Goal: Communication & Community: Share content

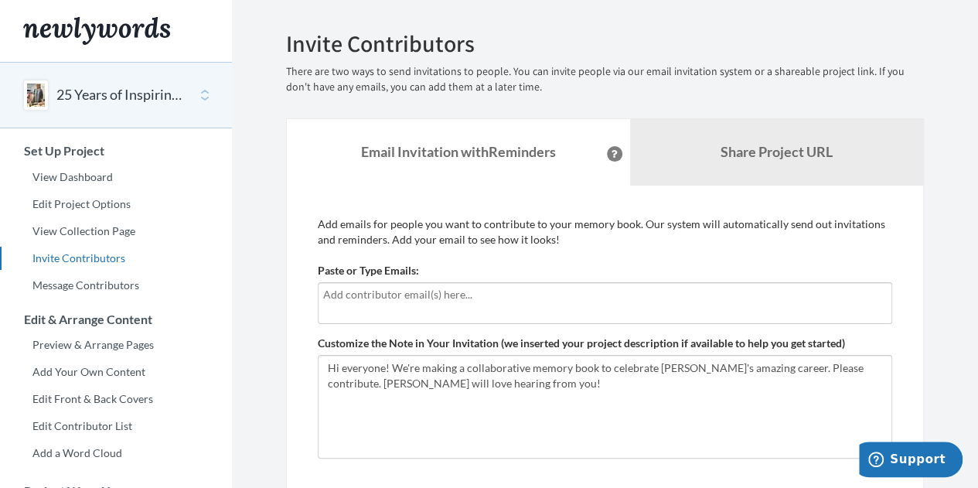
click at [577, 318] on div at bounding box center [605, 303] width 574 height 42
type input "[EMAIL_ADDRESS][DOMAIN_NAME]"
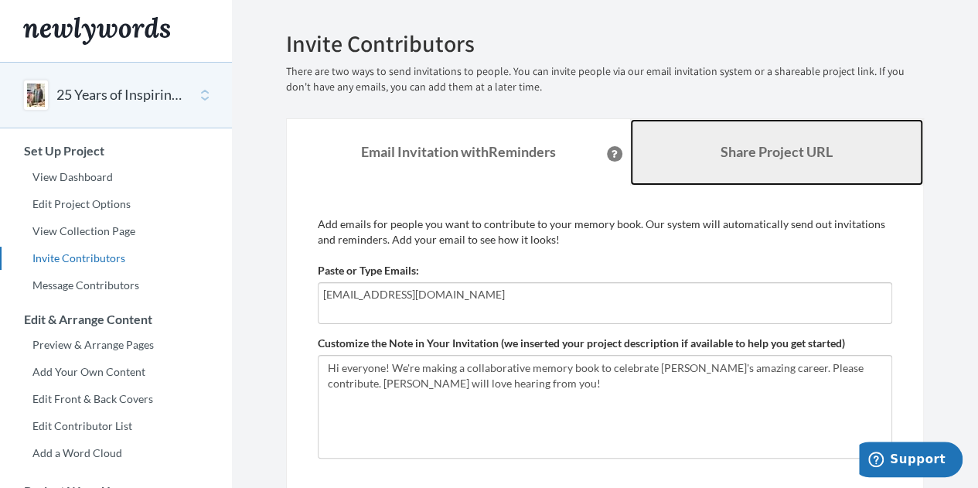
click at [774, 165] on link "Share Project URL" at bounding box center [777, 152] width 294 height 66
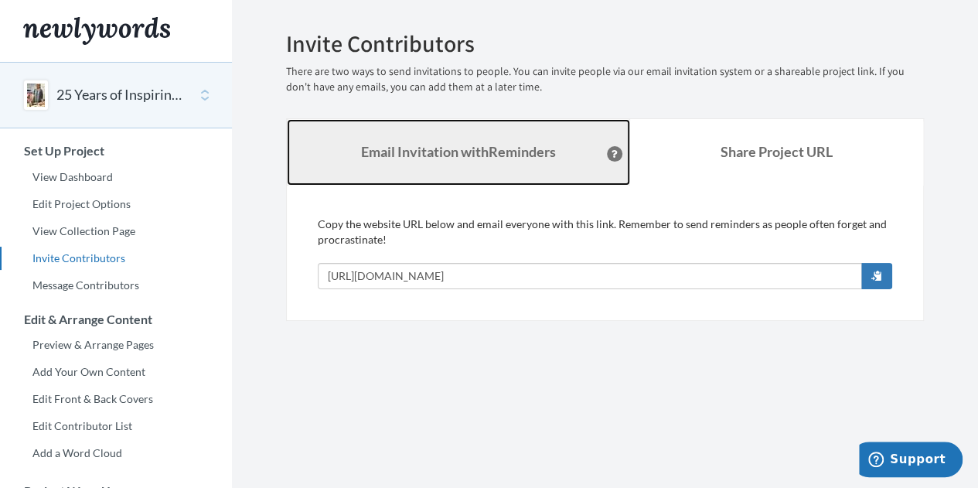
click at [404, 157] on strong "Email Invitation with Reminders" at bounding box center [458, 151] width 195 height 17
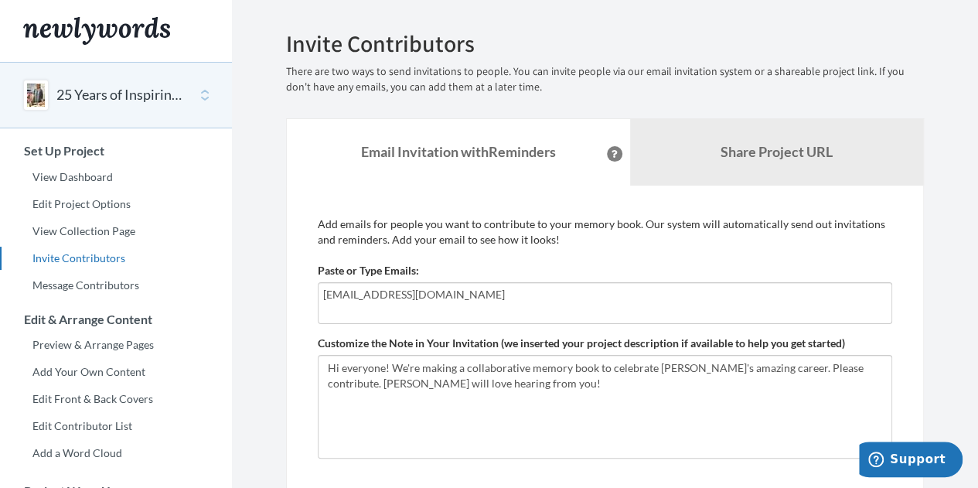
drag, startPoint x: 402, startPoint y: 294, endPoint x: 244, endPoint y: 298, distance: 157.7
click at [244, 298] on section "Emails have been sent! Invite Contributors There are two ways to send invitatio…" at bounding box center [605, 384] width 746 height 768
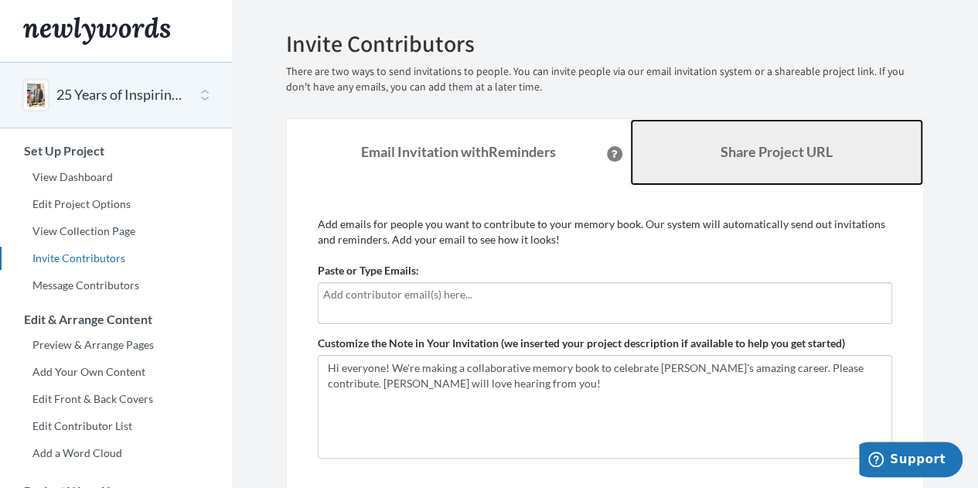
click at [742, 148] on b "Share Project URL" at bounding box center [776, 151] width 112 height 17
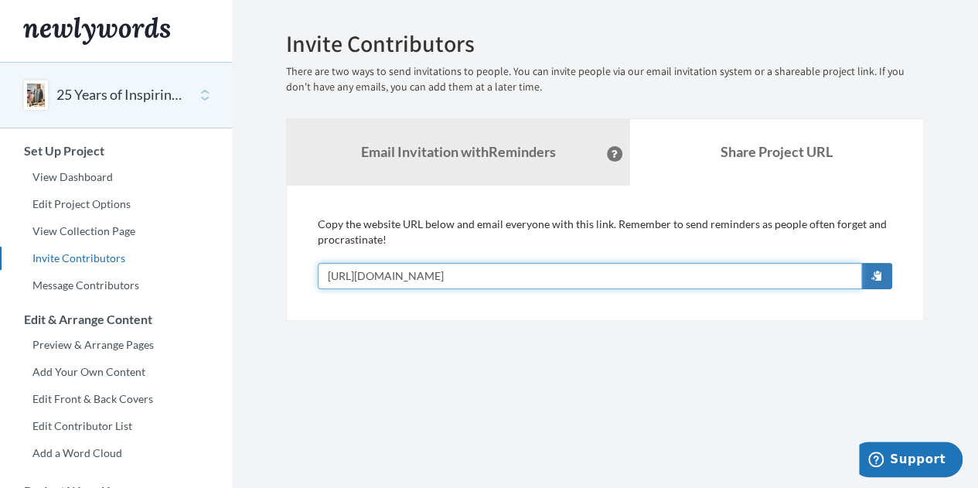
click at [663, 276] on input "https://www.newlywords.com/25-years-of-inspiring-leadership" at bounding box center [590, 276] width 544 height 26
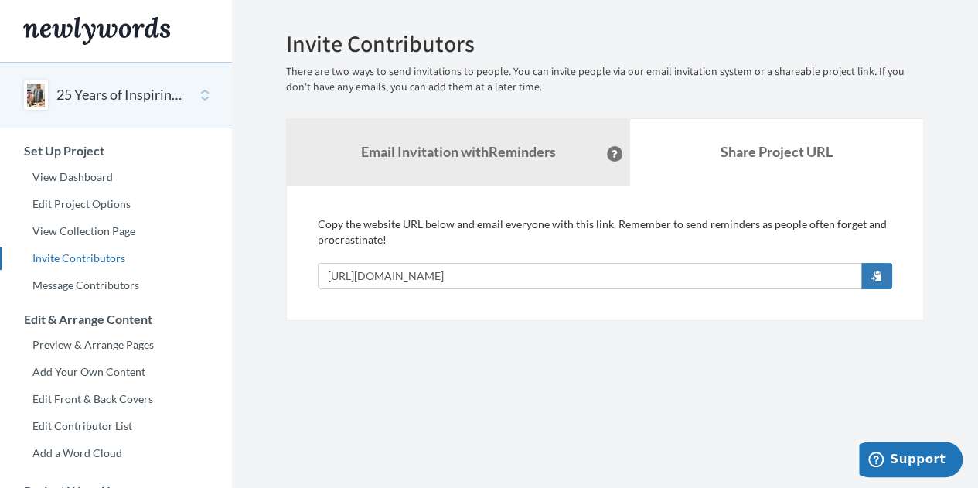
click at [900, 267] on div "Add emails for people you want to contribute to your memory book. Our system wi…" at bounding box center [605, 252] width 638 height 135
click at [876, 271] on span "button" at bounding box center [876, 275] width 11 height 11
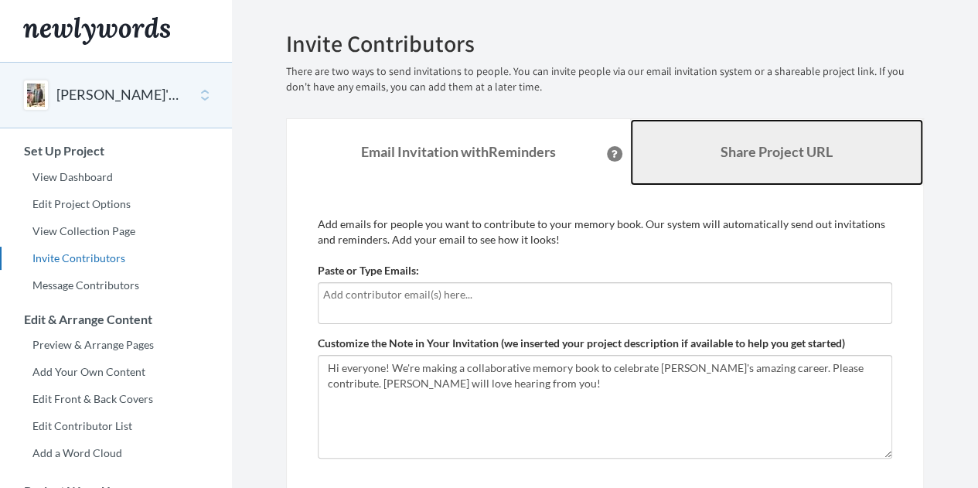
click at [756, 157] on b "Share Project URL" at bounding box center [776, 151] width 112 height 17
click at [763, 149] on b "Share Project URL" at bounding box center [776, 151] width 112 height 17
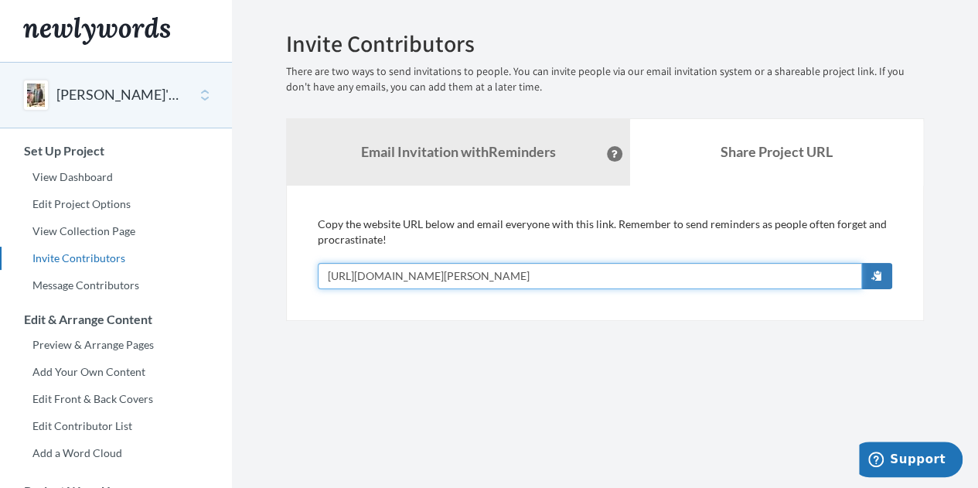
click at [676, 274] on input "https://www.newlywords.com/vidhya-s-25-years-of-inspiring-leadership" at bounding box center [590, 276] width 544 height 26
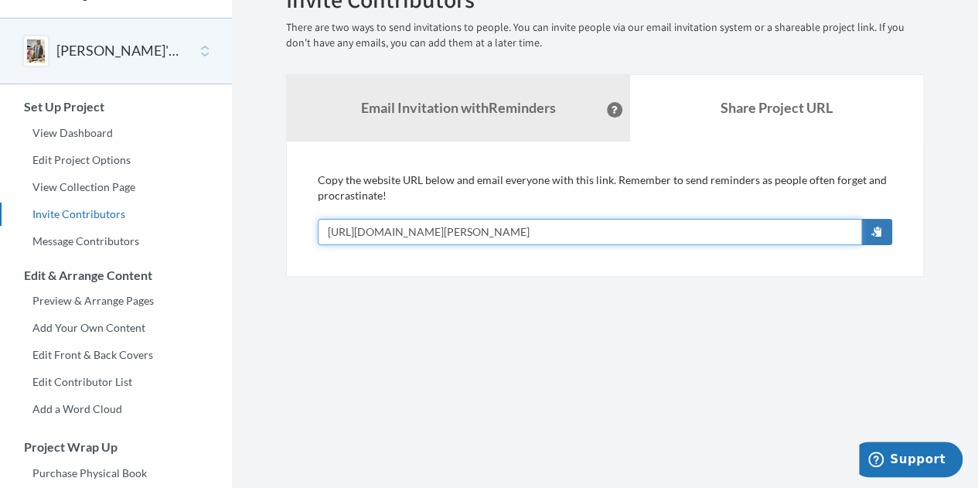
scroll to position [43, 0]
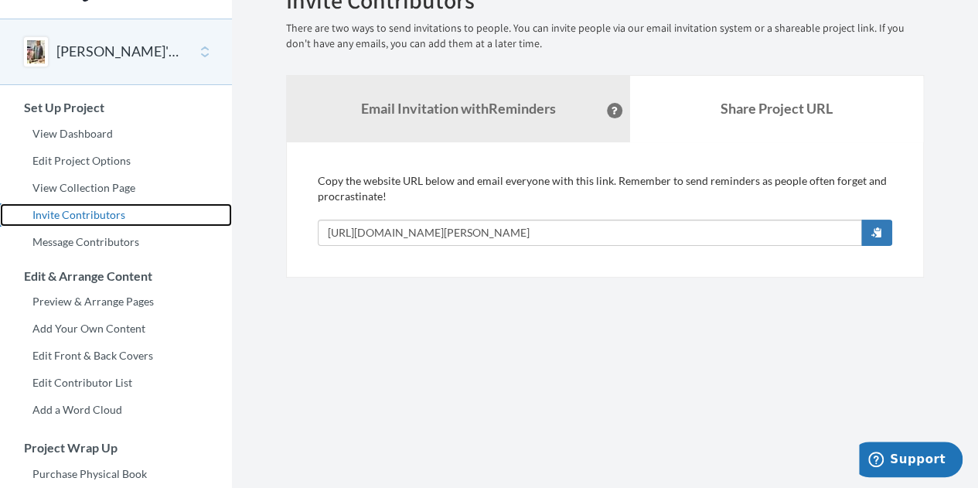
click at [90, 206] on link "Invite Contributors" at bounding box center [116, 214] width 232 height 23
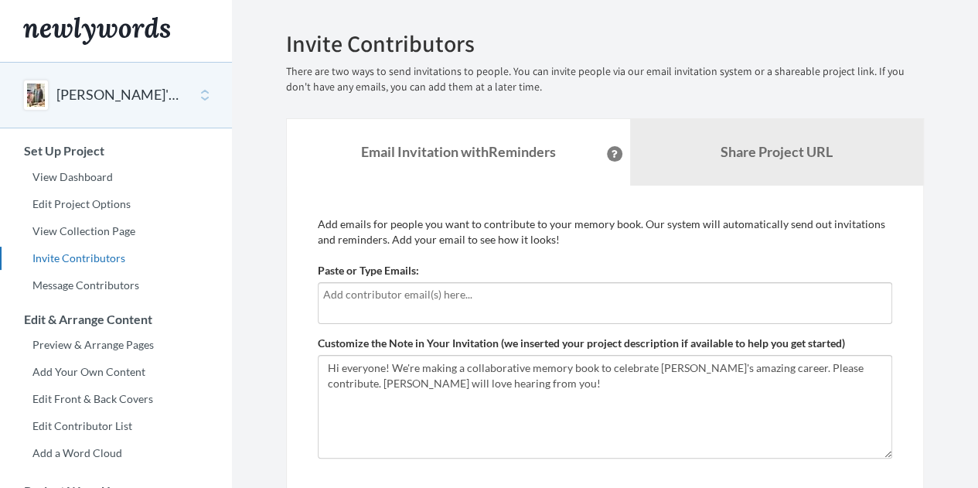
click at [335, 296] on input "text" at bounding box center [604, 294] width 563 height 17
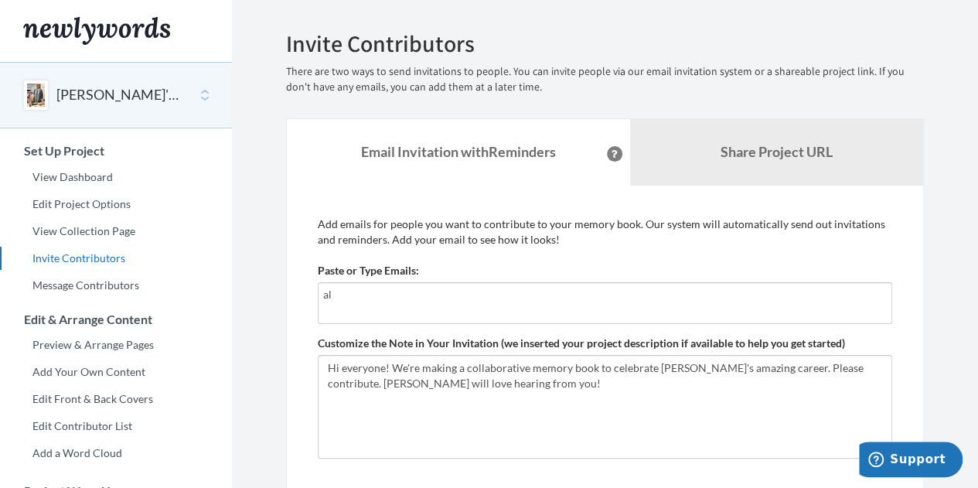
type input "a"
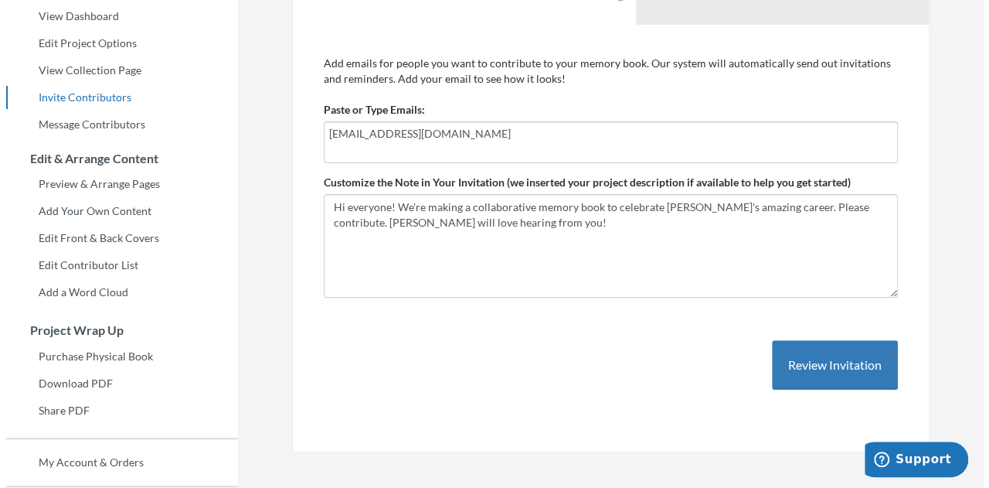
scroll to position [162, 0]
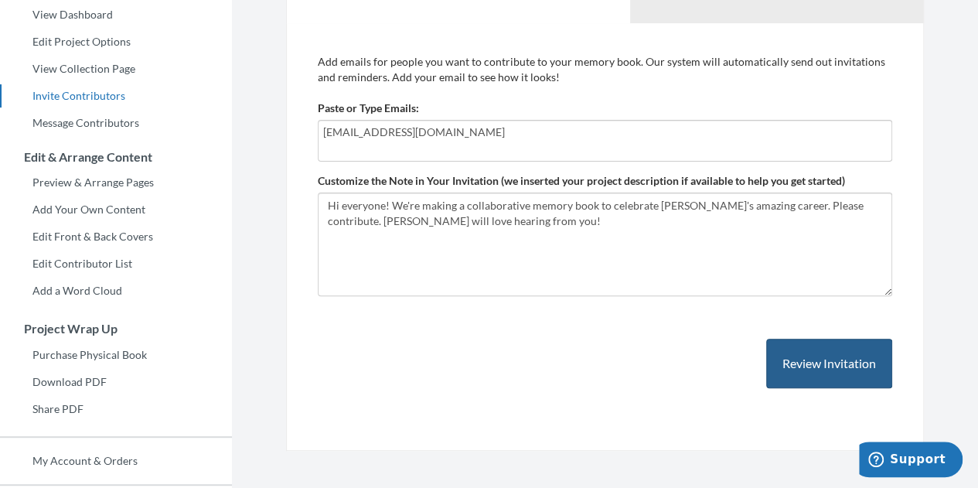
type input "[EMAIL_ADDRESS][DOMAIN_NAME]"
click at [808, 355] on button "Review Invitation" at bounding box center [829, 363] width 126 height 50
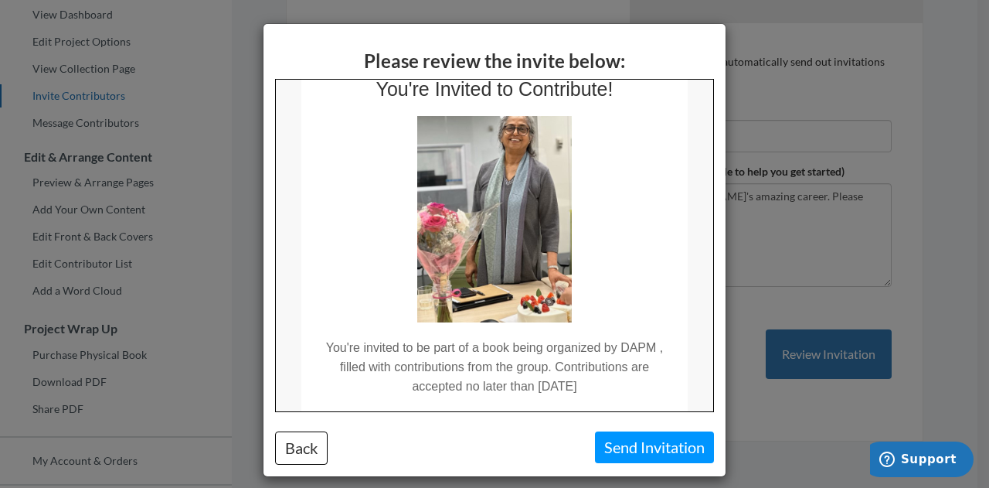
scroll to position [56, 0]
click at [570, 328] on td "You're invited to be part of a book being organized by DAPM , filled with contr…" at bounding box center [494, 358] width 386 height 73
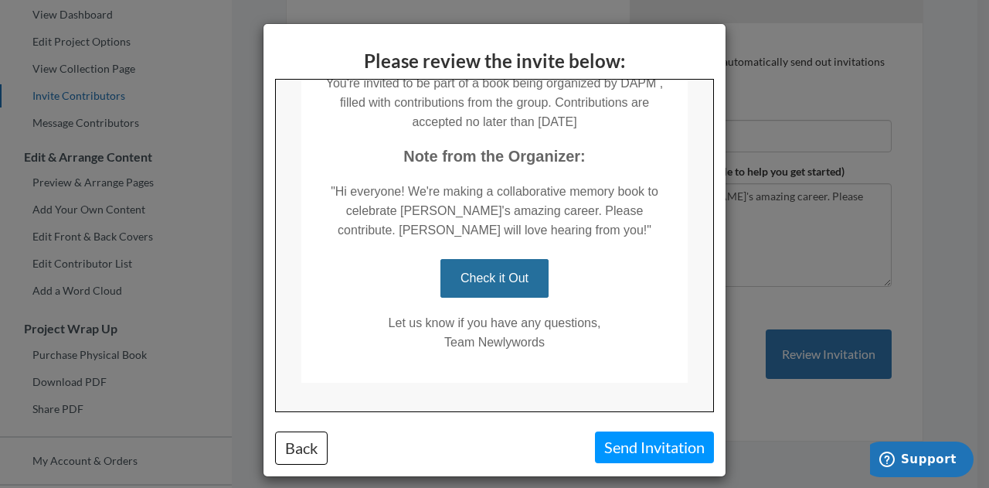
scroll to position [322, 0]
click at [636, 441] on button "Send Invitation" at bounding box center [654, 447] width 119 height 32
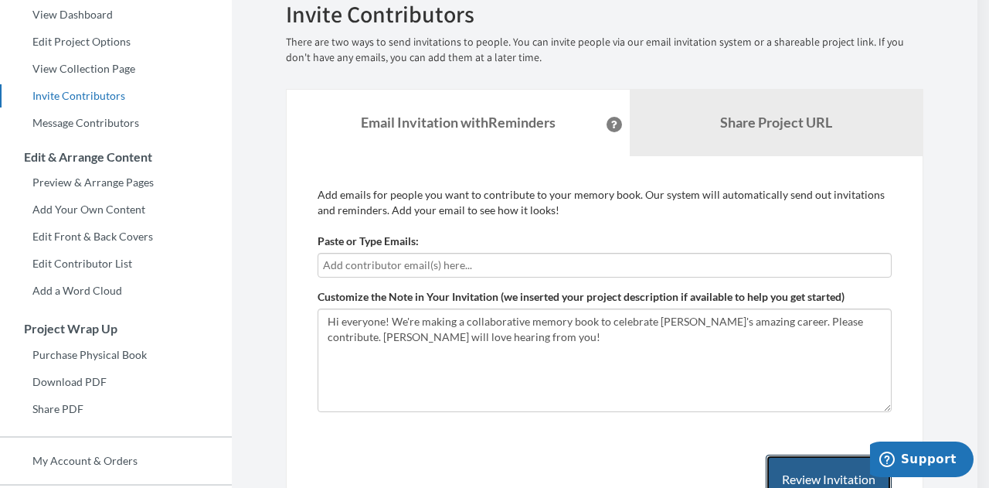
scroll to position [176, 0]
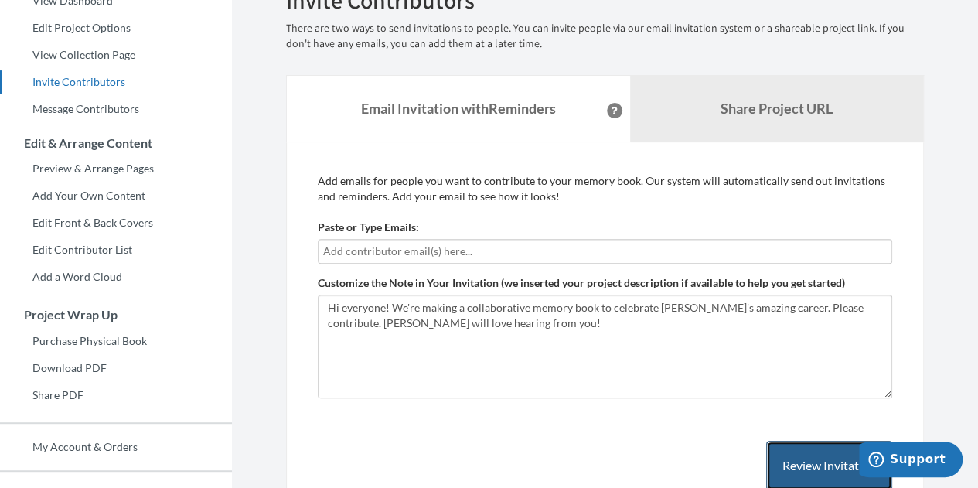
click at [789, 457] on button "Review Invitation" at bounding box center [829, 465] width 126 height 50
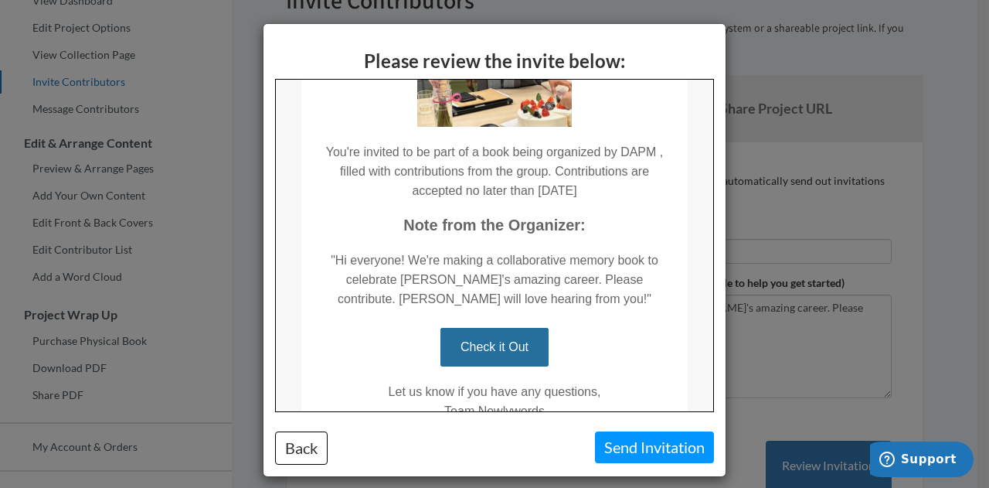
scroll to position [257, 0]
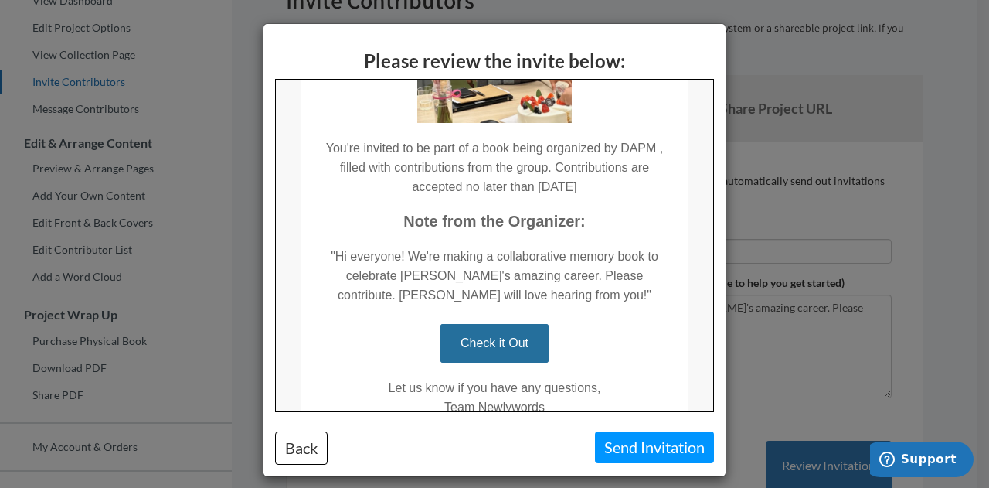
click at [564, 306] on td "Check it Out" at bounding box center [494, 333] width 386 height 58
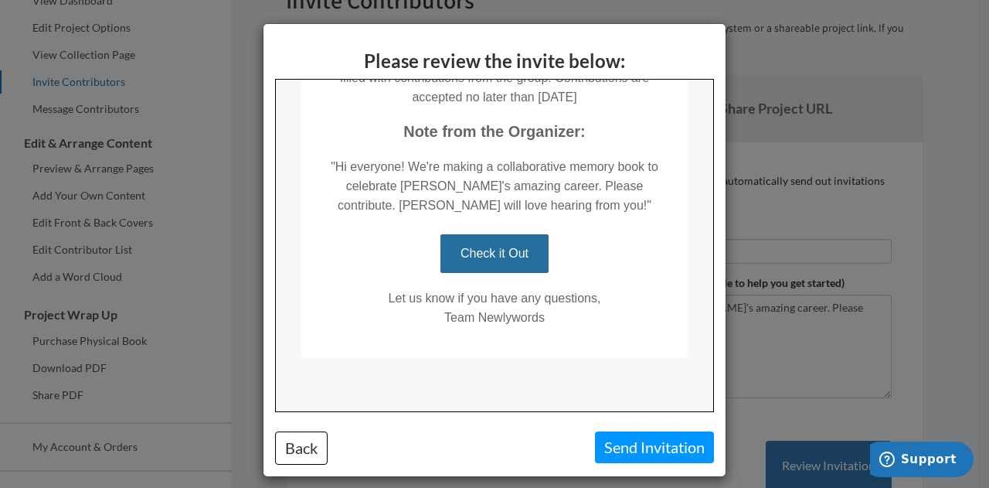
click at [940, 288] on div "Please review the invite below: Back Send Invitation" at bounding box center [494, 244] width 989 height 488
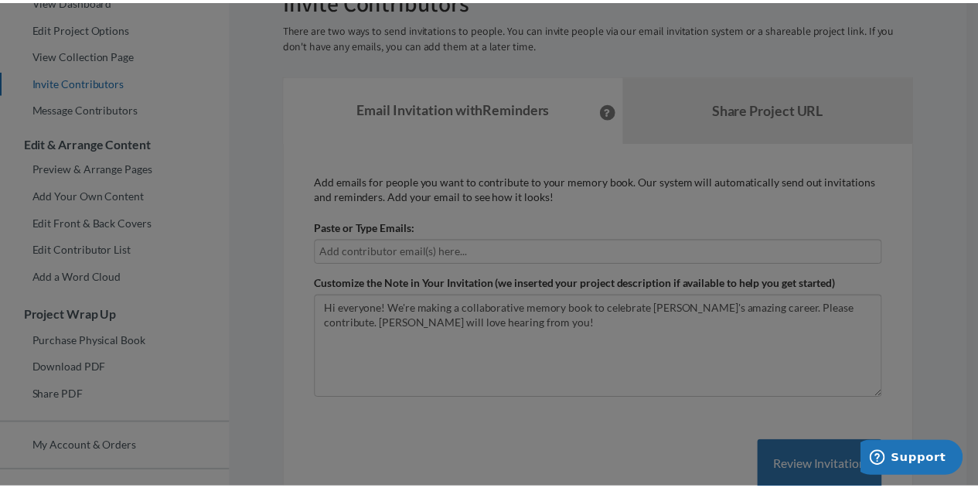
scroll to position [0, 0]
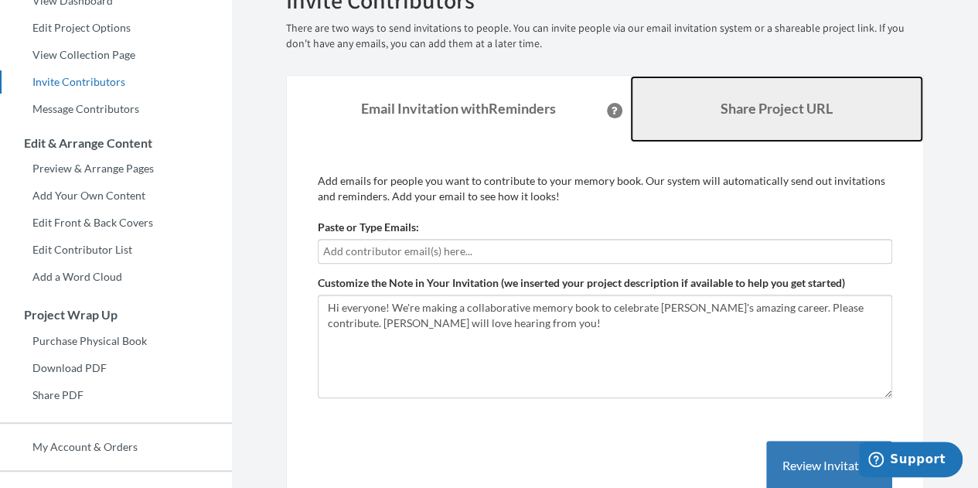
click at [759, 106] on b "Share Project URL" at bounding box center [776, 108] width 112 height 17
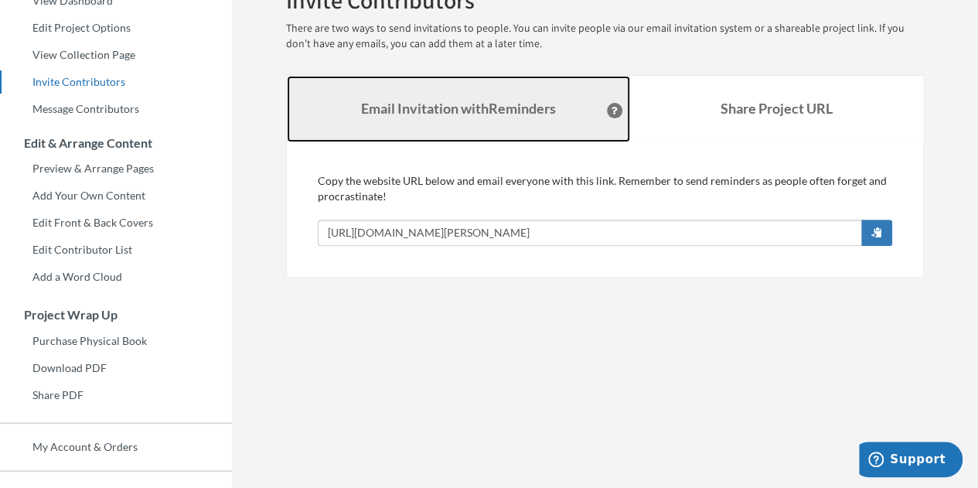
click at [470, 118] on link "Email Invitation with Reminders" at bounding box center [458, 109] width 343 height 66
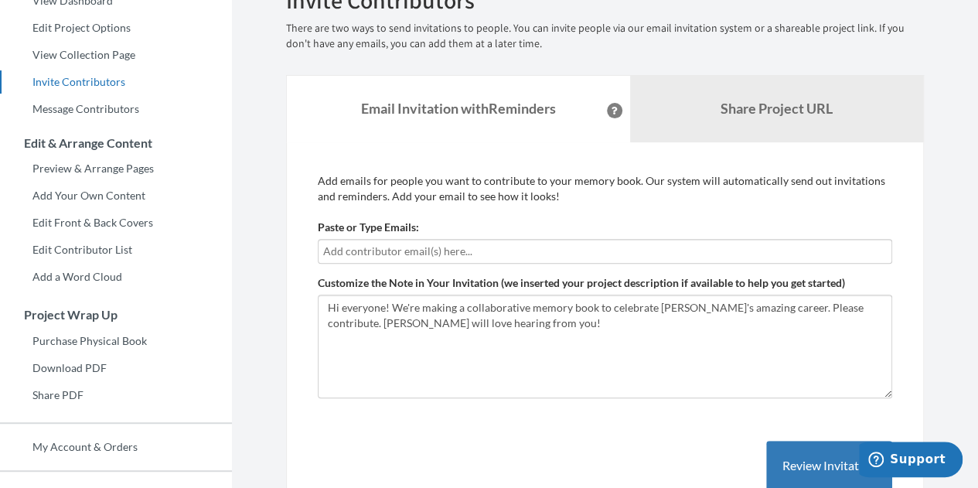
click at [400, 248] on input "text" at bounding box center [604, 251] width 563 height 17
type input "[EMAIL_ADDRESS][DOMAIN_NAME]"
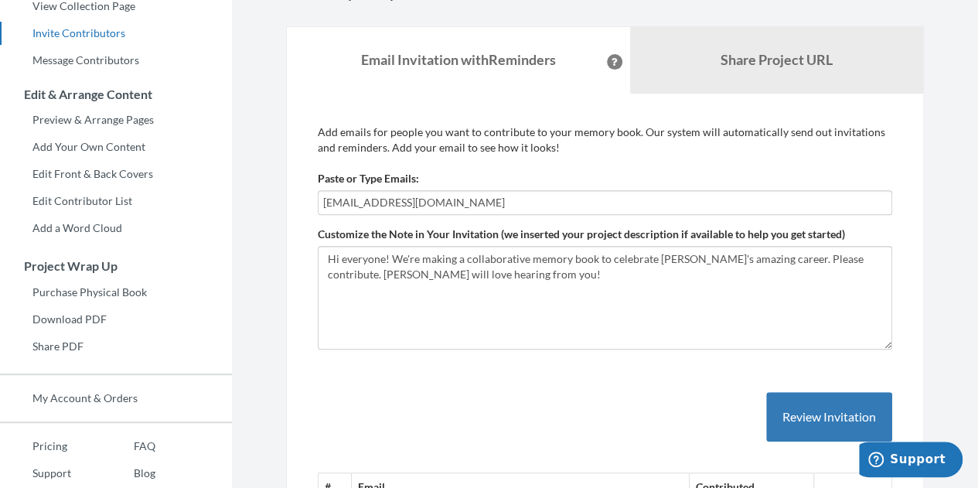
scroll to position [178, 0]
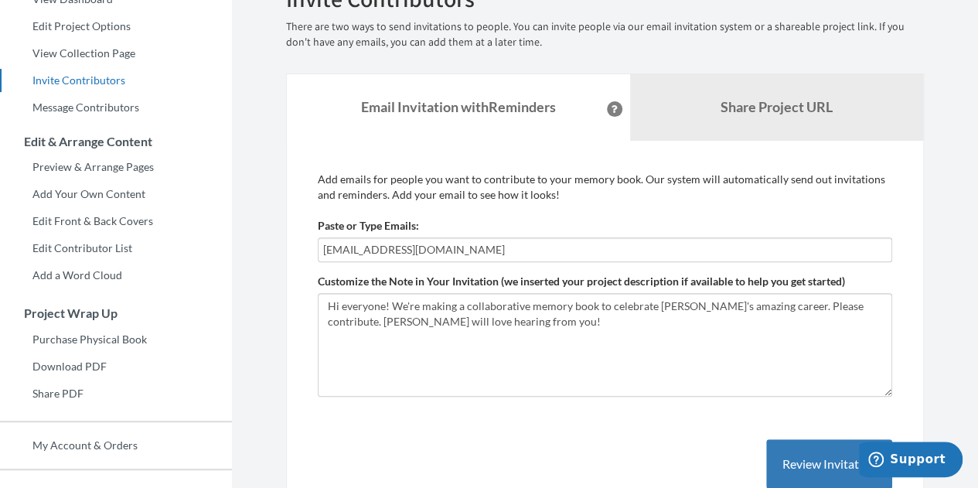
drag, startPoint x: 400, startPoint y: 243, endPoint x: 247, endPoint y: 237, distance: 153.1
click at [247, 237] on section "Emails have been sent! Invite Contributors There are two ways to send invitatio…" at bounding box center [605, 246] width 746 height 849
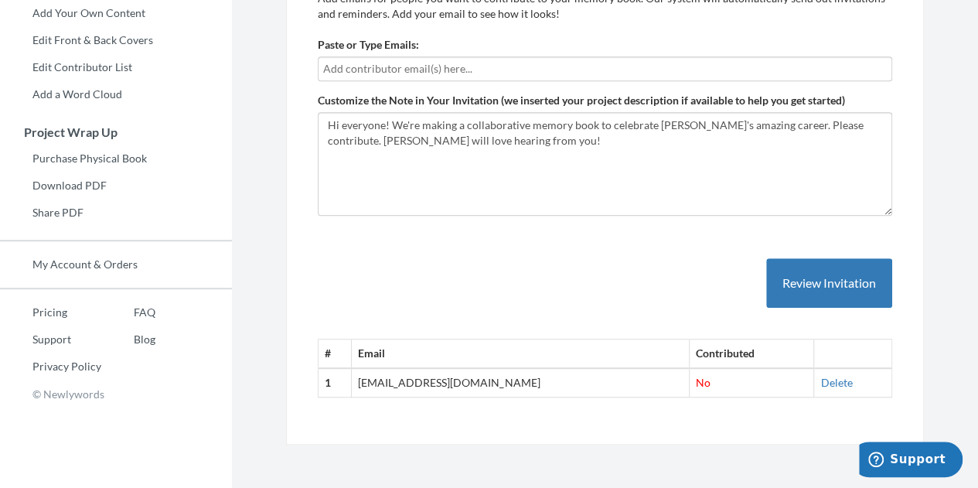
click at [484, 285] on div "# Email Contributed 1 [EMAIL_ADDRESS][DOMAIN_NAME] No [GEOGRAPHIC_DATA]" at bounding box center [605, 312] width 574 height 171
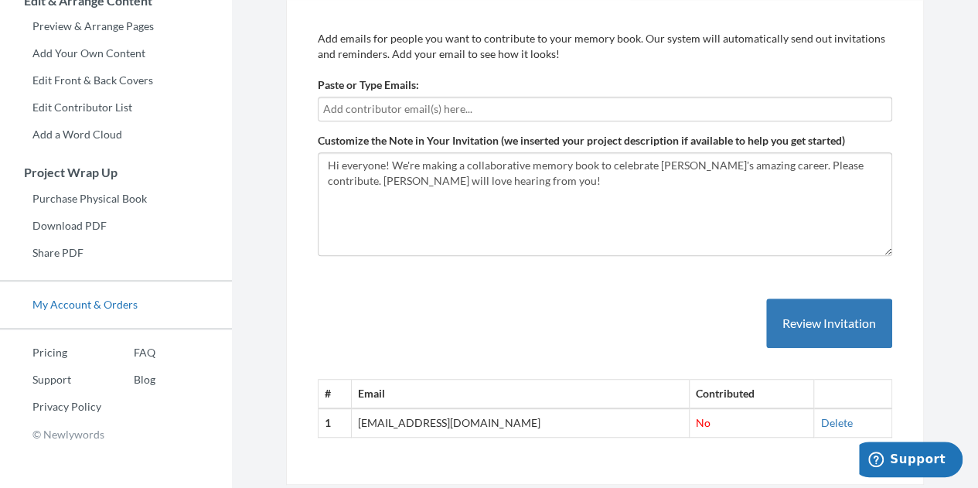
scroll to position [308, 0]
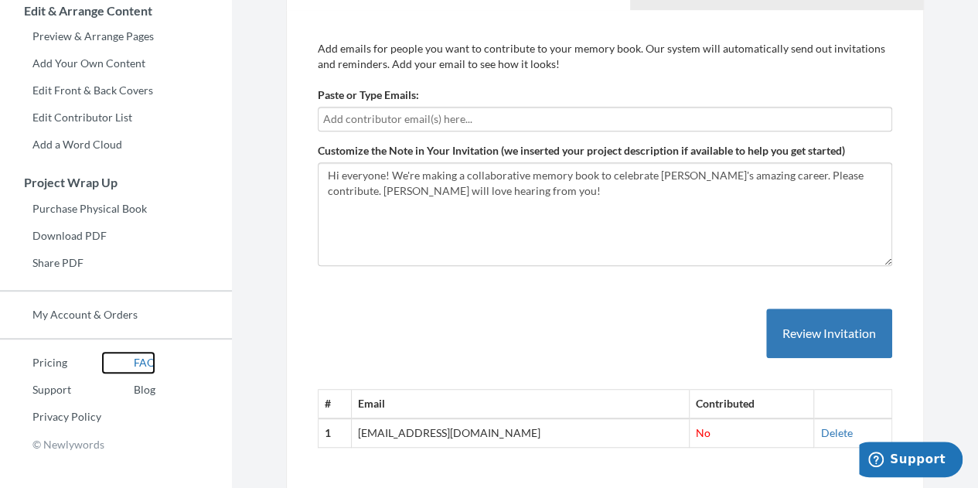
click at [141, 362] on link "FAQ" at bounding box center [128, 362] width 54 height 23
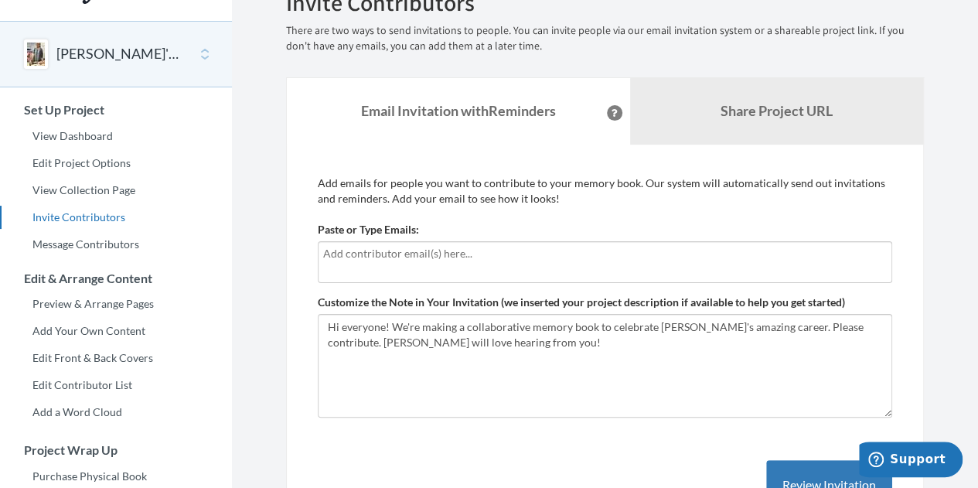
scroll to position [40, 0]
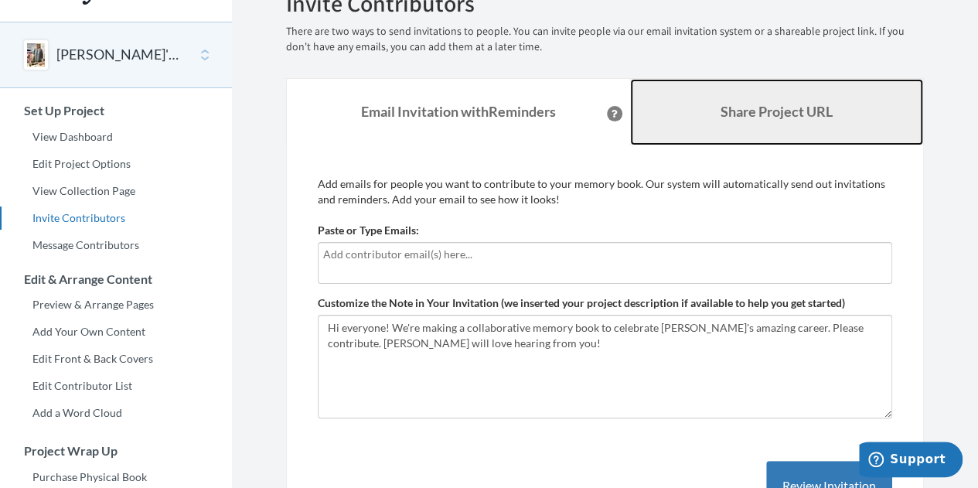
click at [763, 113] on b "Share Project URL" at bounding box center [776, 111] width 112 height 17
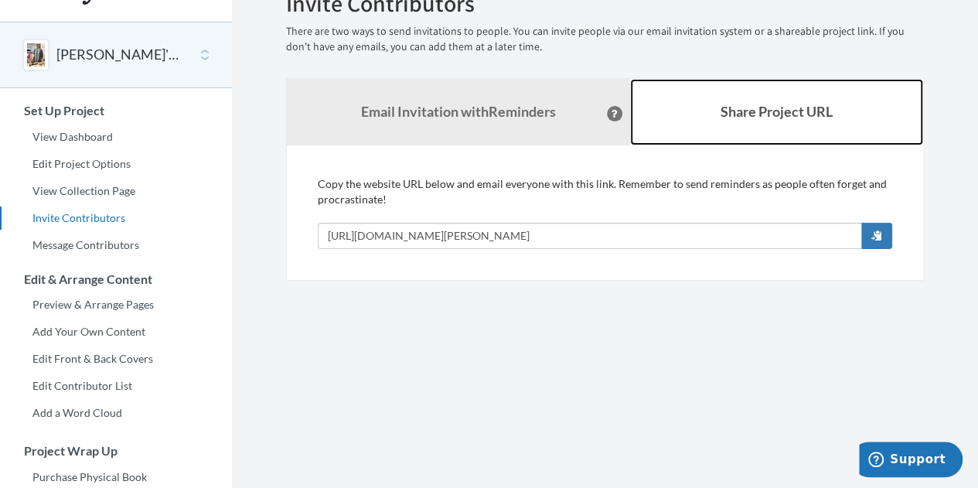
scroll to position [0, 0]
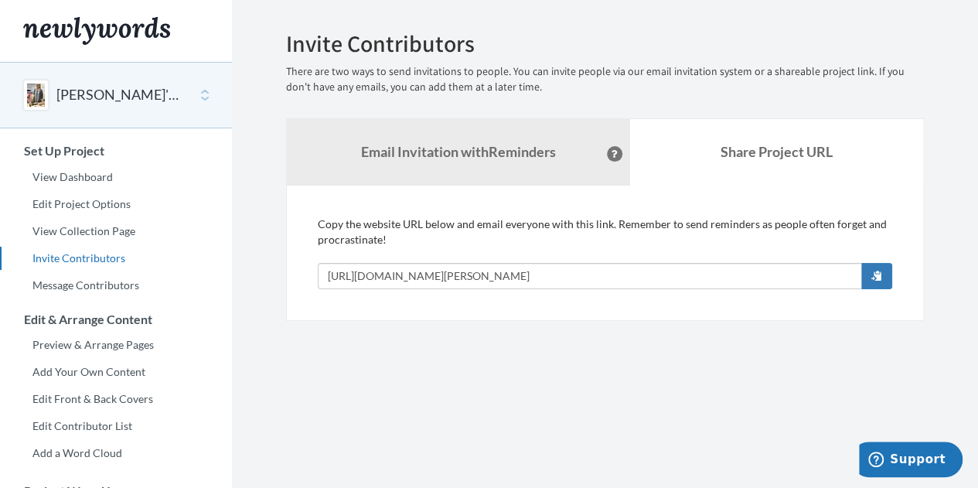
click at [94, 93] on button "[PERSON_NAME]'s 25 Years of Inspiring Leadership" at bounding box center [118, 95] width 125 height 20
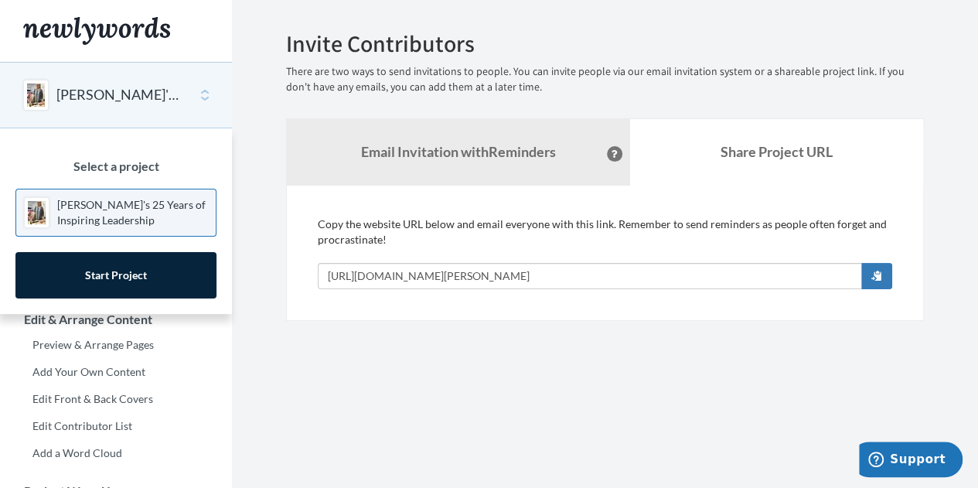
click at [101, 80] on div "[PERSON_NAME]'s 25 Years of Inspiring Leadership" at bounding box center [116, 95] width 232 height 66
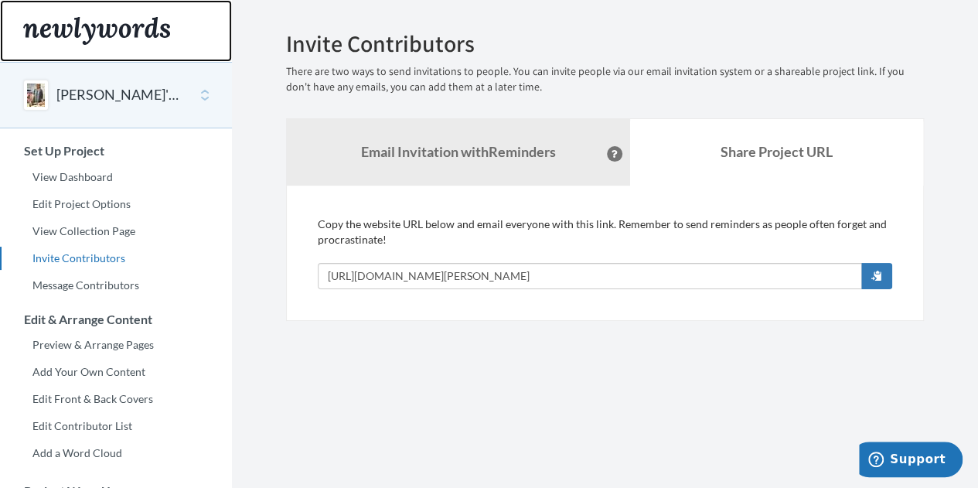
click at [99, 42] on img "Main" at bounding box center [96, 31] width 147 height 28
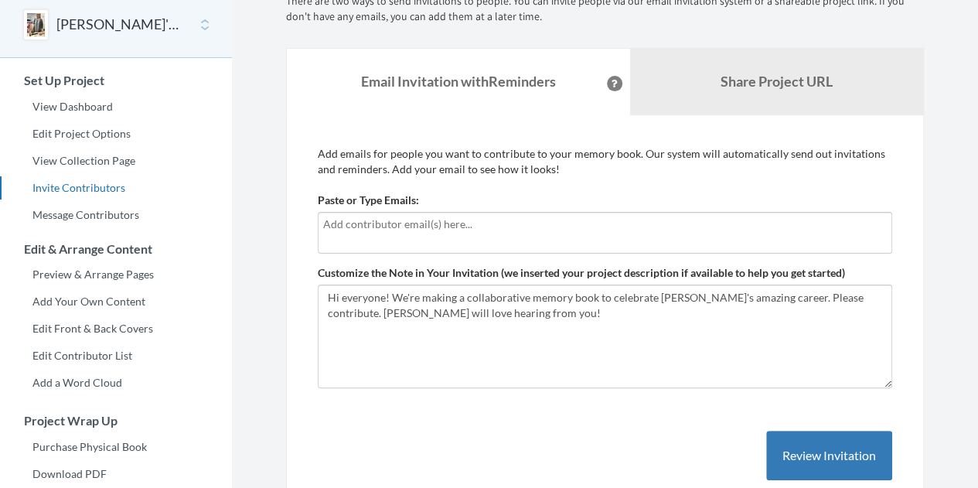
scroll to position [72, 0]
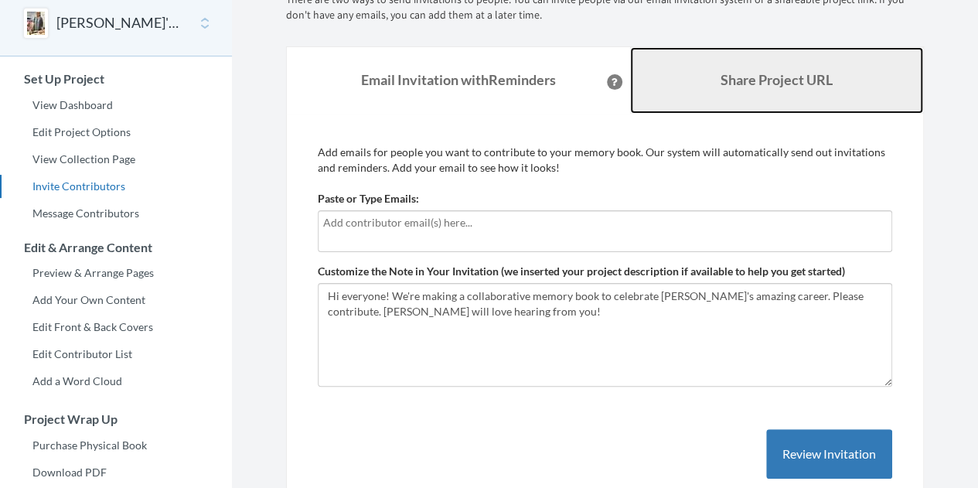
click at [726, 77] on b "Share Project URL" at bounding box center [776, 79] width 112 height 17
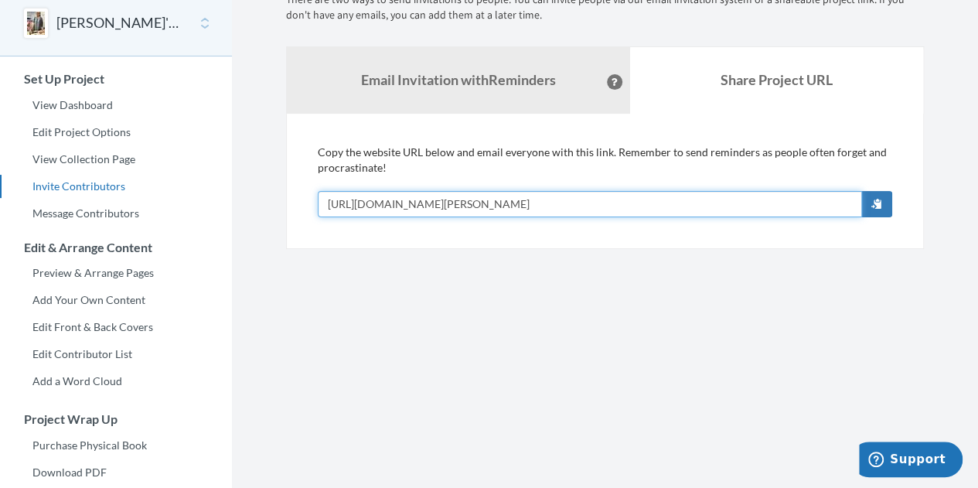
click at [665, 205] on input "[URL][DOMAIN_NAME][PERSON_NAME]" at bounding box center [590, 204] width 544 height 26
